Goal: Transaction & Acquisition: Purchase product/service

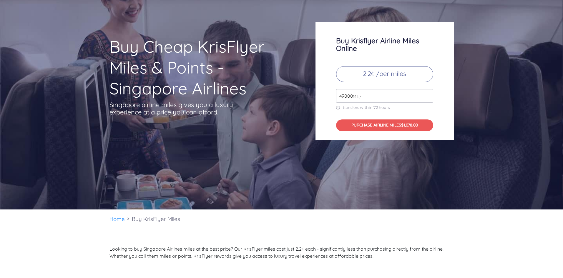
scroll to position [59, 0]
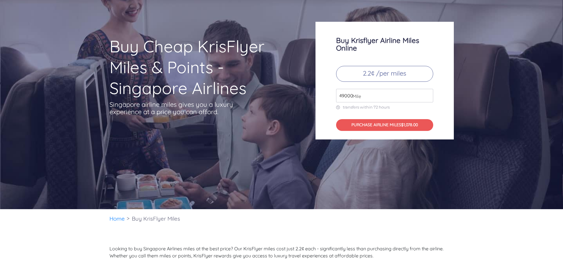
click at [389, 96] on input "49000" at bounding box center [384, 96] width 97 height 14
type input "100000"
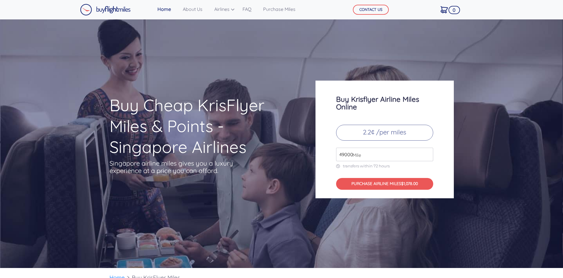
click at [390, 151] on input "49000" at bounding box center [384, 155] width 97 height 14
click at [390, 152] on input "49000" at bounding box center [384, 155] width 97 height 14
type input "1000"
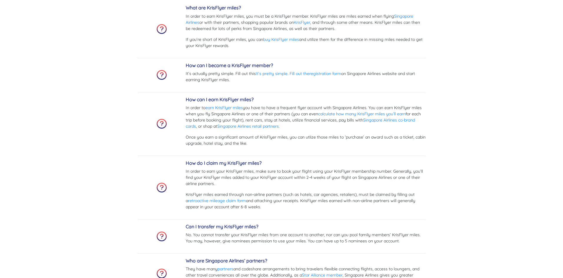
scroll to position [1588, 0]
